Goal: Task Accomplishment & Management: Manage account settings

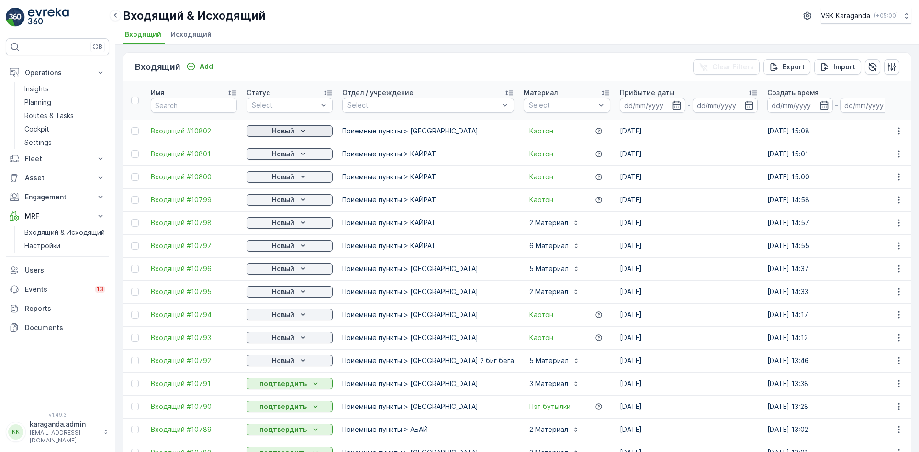
click at [297, 134] on div "Новый" at bounding box center [289, 131] width 79 height 10
click at [290, 155] on span "подтвердить" at bounding box center [274, 159] width 44 height 10
click at [290, 154] on p "Новый" at bounding box center [283, 154] width 22 height 10
click at [280, 179] on span "подтвердить" at bounding box center [274, 182] width 44 height 10
click at [280, 179] on p "Новый" at bounding box center [283, 177] width 22 height 10
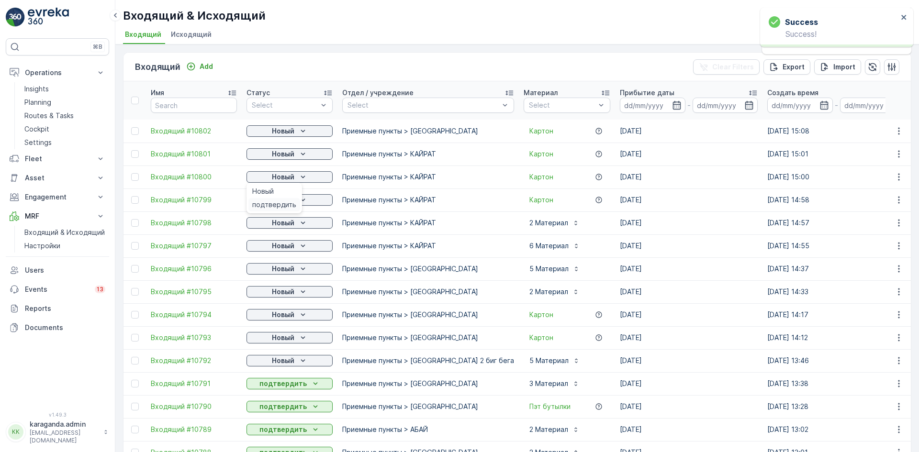
click at [278, 202] on span "подтвердить" at bounding box center [274, 205] width 44 height 10
click at [284, 203] on p "Новый" at bounding box center [283, 200] width 22 height 10
click at [282, 227] on span "подтвердить" at bounding box center [274, 228] width 44 height 10
click at [286, 252] on span "подтвердить" at bounding box center [274, 251] width 44 height 10
click at [287, 247] on p "Новый" at bounding box center [283, 246] width 22 height 10
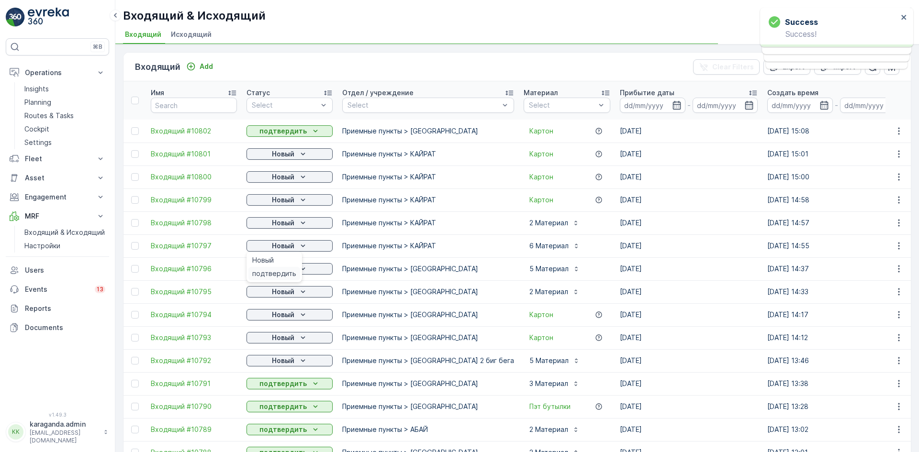
click at [278, 274] on span "подтвердить" at bounding box center [274, 274] width 44 height 10
click at [284, 298] on span "подтвердить" at bounding box center [274, 297] width 44 height 10
click at [292, 298] on div "Новый" at bounding box center [290, 291] width 86 height 13
click at [293, 294] on p "Новый" at bounding box center [283, 292] width 22 height 10
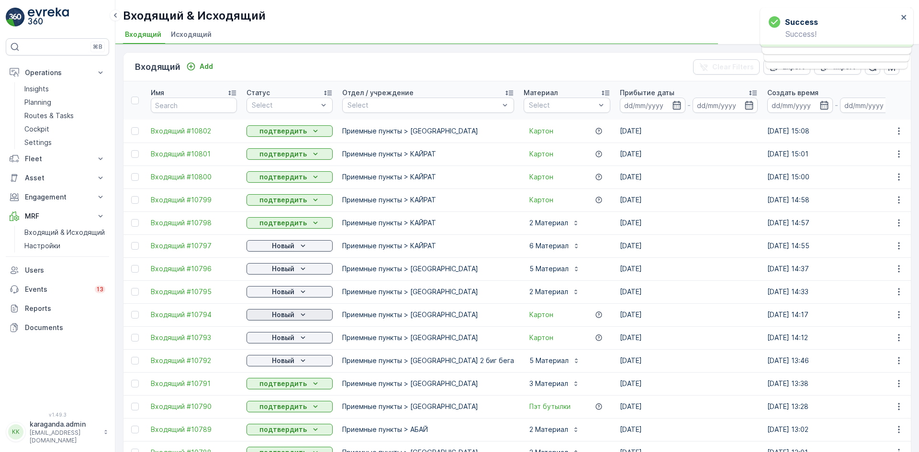
click at [302, 315] on icon "Новый" at bounding box center [303, 315] width 4 height 2
click at [280, 342] on span "подтвердить" at bounding box center [274, 343] width 44 height 10
click at [289, 339] on p "Новый" at bounding box center [283, 338] width 22 height 10
click at [278, 367] on span "подтвердить" at bounding box center [274, 366] width 44 height 10
click at [299, 363] on icon "Новый" at bounding box center [303, 361] width 10 height 10
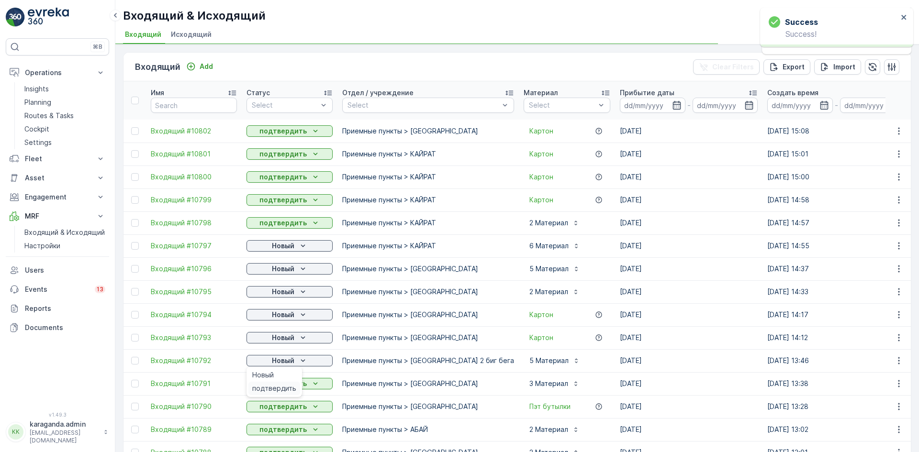
click at [289, 386] on span "подтвердить" at bounding box center [274, 389] width 44 height 10
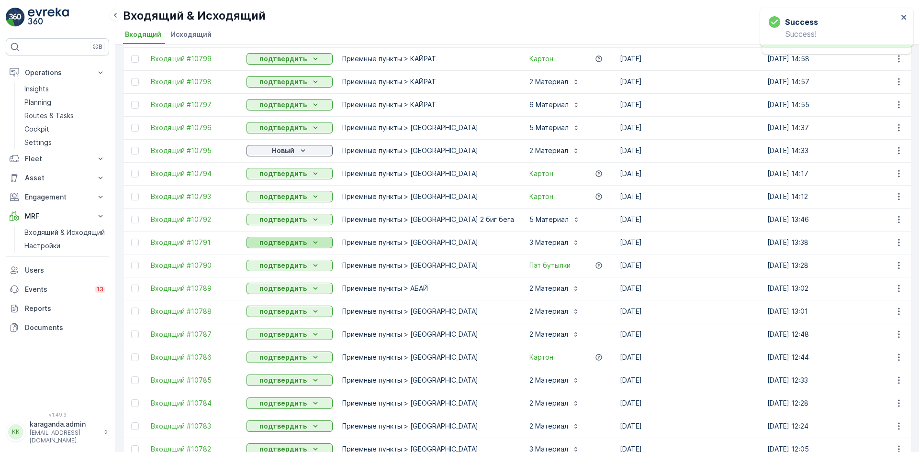
scroll to position [144, 0]
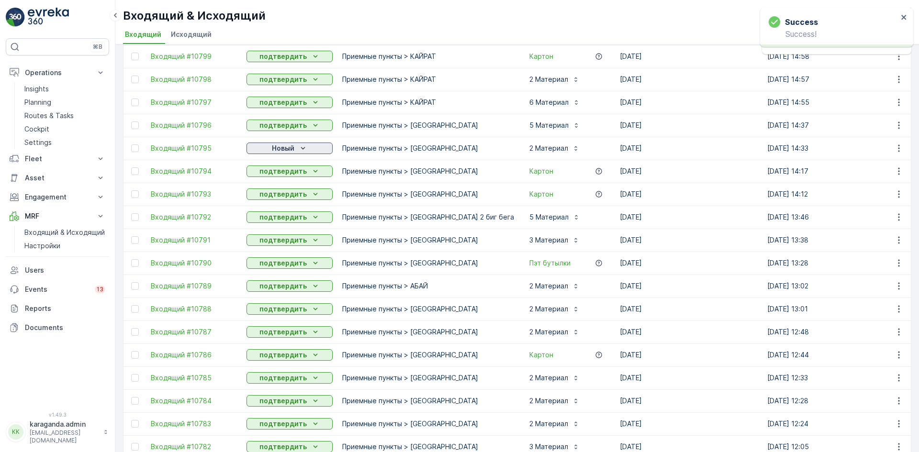
click at [291, 149] on p "Новый" at bounding box center [283, 149] width 22 height 10
click at [276, 175] on span "подтвердить" at bounding box center [274, 176] width 44 height 10
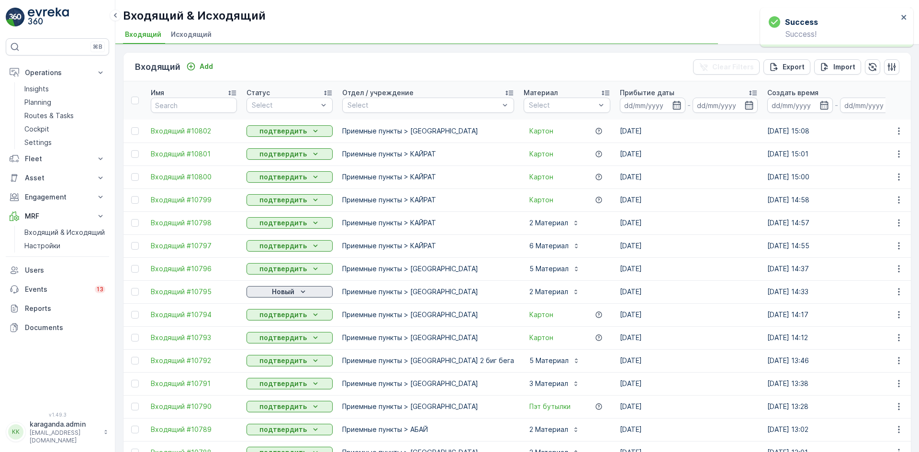
click at [295, 291] on div "Новый" at bounding box center [289, 292] width 79 height 10
click at [282, 322] on span "подтвердить" at bounding box center [274, 320] width 44 height 10
